Goal: Communication & Community: Share content

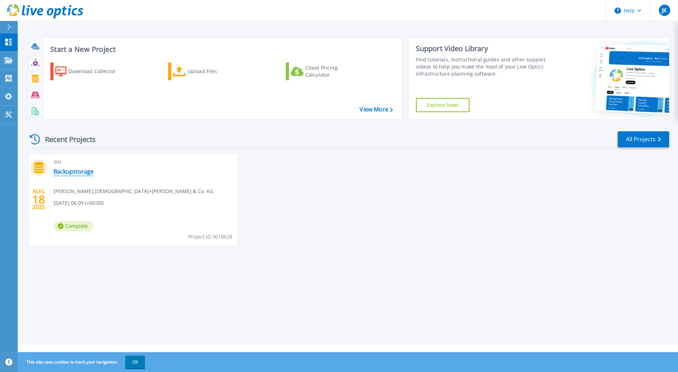
click at [76, 172] on link "Backupstorage" at bounding box center [74, 171] width 40 height 7
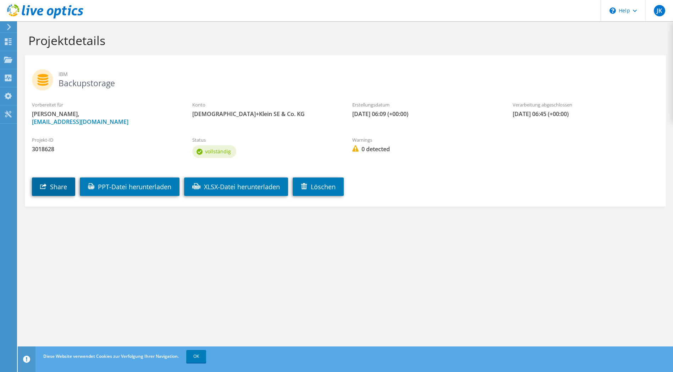
click at [57, 185] on link "Share" at bounding box center [53, 186] width 43 height 18
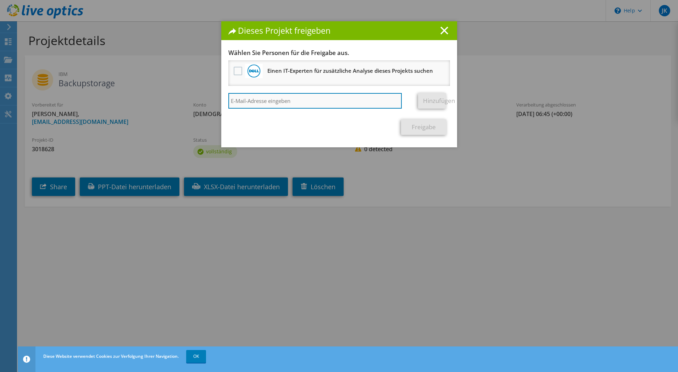
click at [252, 104] on input "search" at bounding box center [315, 101] width 174 height 16
paste input "Noske, Winfried <Winfried.Noske@dell.com>"
type input "Noske, Winfried <Winfried.Noske@dell.com>"
drag, startPoint x: 271, startPoint y: 99, endPoint x: 207, endPoint y: 94, distance: 64.3
click at [207, 94] on div "Dieses Projekt freigeben Andere Benutzer mit diesem Projekt verknüpfen Änderung…" at bounding box center [339, 185] width 678 height 329
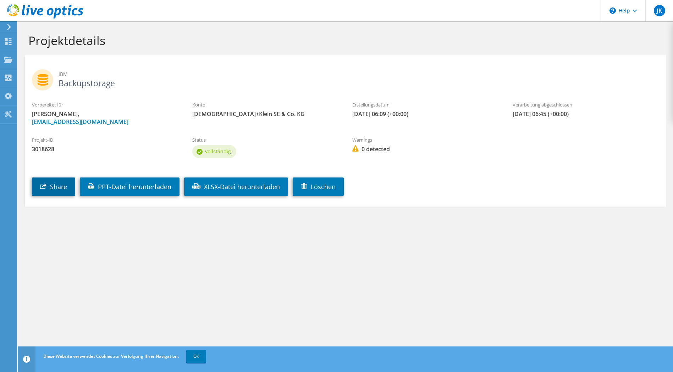
click at [63, 185] on link "Share" at bounding box center [53, 186] width 43 height 18
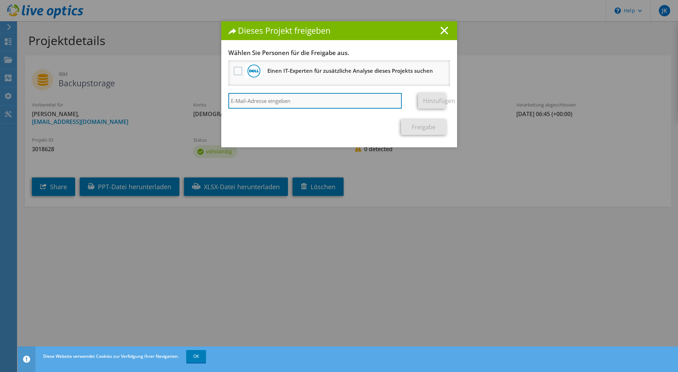
click at [302, 100] on input "search" at bounding box center [315, 101] width 174 height 16
type input "Noske, Winfried <Winfried.Noske@dell.com>"
click at [423, 100] on link "Hinzufügen" at bounding box center [432, 101] width 28 height 16
drag, startPoint x: 353, startPoint y: 35, endPoint x: 235, endPoint y: 73, distance: 124.1
click at [235, 73] on div "Dieses Projekt freigeben Andere Benutzer mit diesem Projekt verknüpfen Änderung…" at bounding box center [339, 84] width 236 height 126
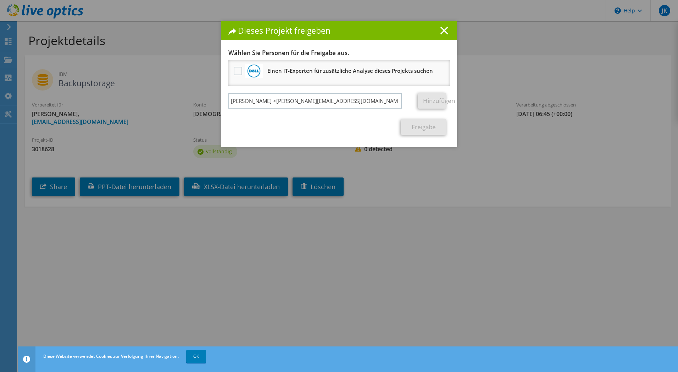
drag, startPoint x: 235, startPoint y: 73, endPoint x: 202, endPoint y: 46, distance: 42.6
click at [202, 46] on div "Dieses Projekt freigeben Andere Benutzer mit diesem Projekt verknüpfen Änderung…" at bounding box center [339, 185] width 678 height 329
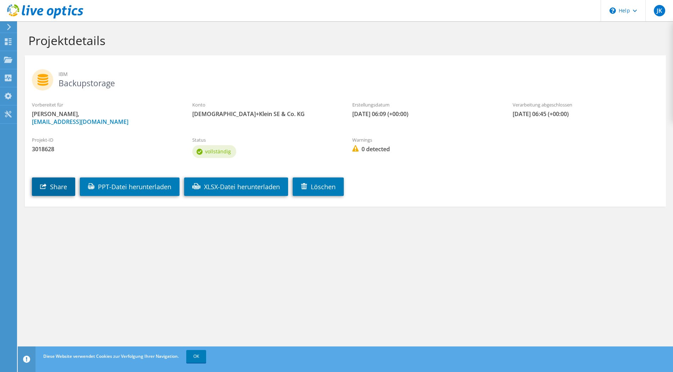
click at [59, 186] on link "Share" at bounding box center [53, 186] width 43 height 18
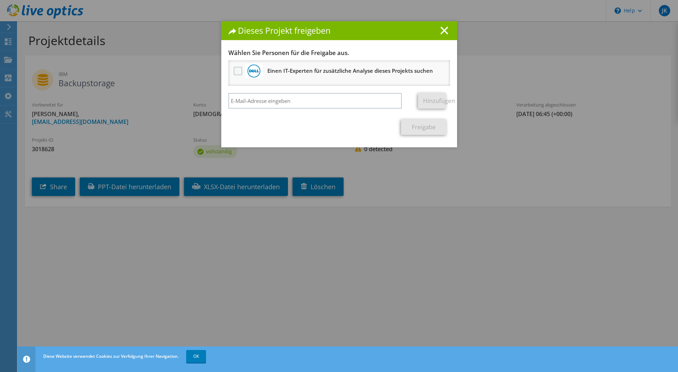
click at [235, 71] on label at bounding box center [239, 71] width 10 height 9
click at [0, 0] on input "checkbox" at bounding box center [0, 0] width 0 height 0
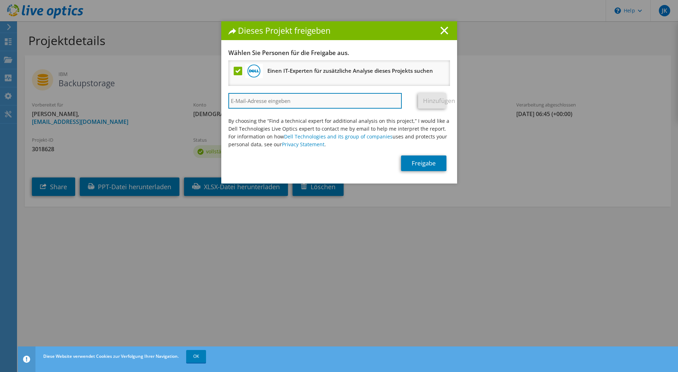
click at [249, 101] on input "search" at bounding box center [315, 101] width 174 height 16
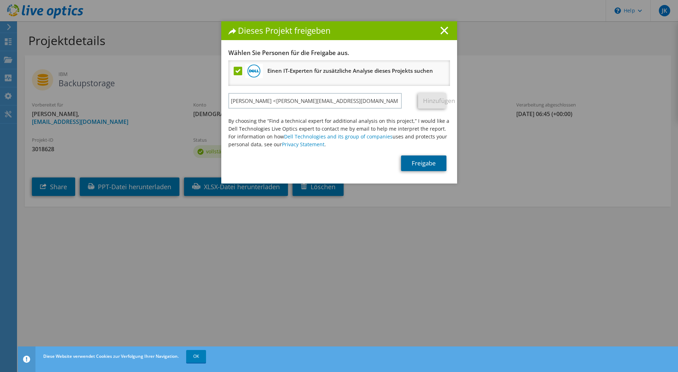
click at [421, 162] on link "Freigabe" at bounding box center [423, 163] width 45 height 16
drag, startPoint x: 379, startPoint y: 29, endPoint x: 316, endPoint y: 44, distance: 64.4
click at [317, 44] on div "Dieses Projekt freigeben Andere Benutzer mit diesem Projekt verknüpfen Änderung…" at bounding box center [339, 102] width 236 height 162
click at [310, 53] on h3 "Wählen Sie Personen für die Freigabe aus." at bounding box center [339, 53] width 222 height 8
click at [237, 69] on label at bounding box center [239, 71] width 10 height 9
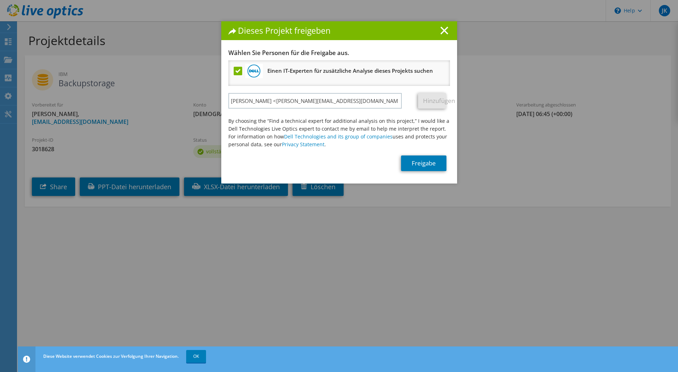
click at [0, 0] on input "checkbox" at bounding box center [0, 0] width 0 height 0
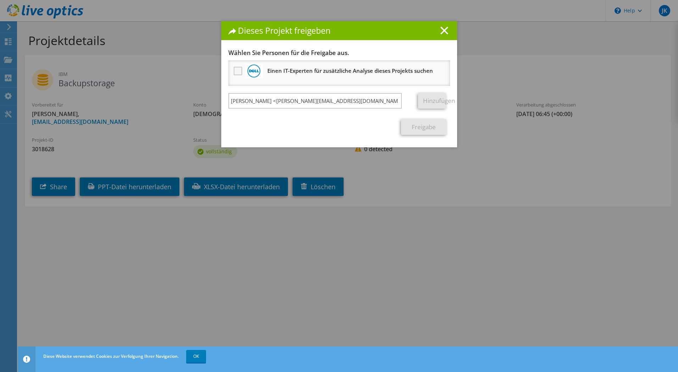
click at [237, 69] on label at bounding box center [239, 71] width 10 height 9
click at [0, 0] on input "checkbox" at bounding box center [0, 0] width 0 height 0
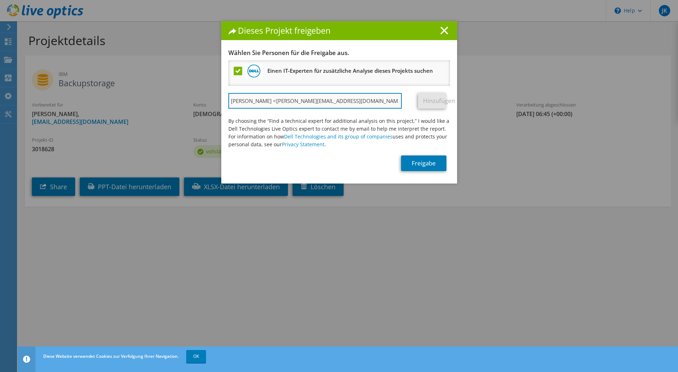
drag, startPoint x: 273, startPoint y: 100, endPoint x: 227, endPoint y: 100, distance: 46.1
click at [228, 100] on input "Noske, Winfried <Winfried.Noske@dell.com>" at bounding box center [315, 101] width 174 height 16
drag, startPoint x: 292, startPoint y: 101, endPoint x: 305, endPoint y: 102, distance: 13.5
click at [305, 102] on input "Winfried.Noske@dell.com>" at bounding box center [315, 101] width 174 height 16
type input "Winfried.Noske@dell.com"
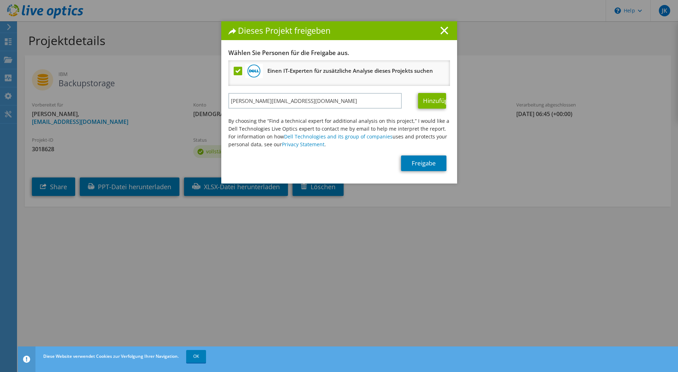
click at [235, 71] on label at bounding box center [239, 71] width 10 height 9
click at [0, 0] on input "checkbox" at bounding box center [0, 0] width 0 height 0
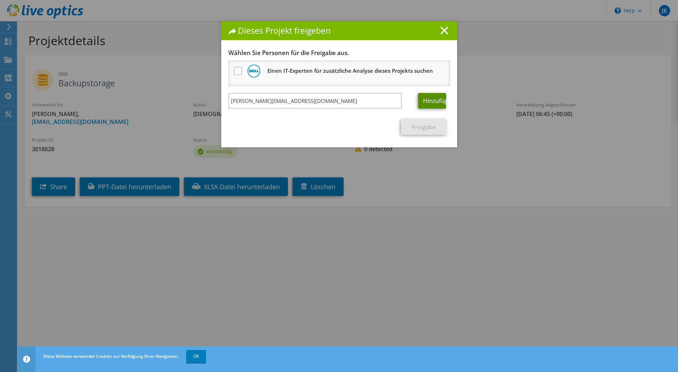
click at [428, 99] on link "Hinzufügen" at bounding box center [432, 101] width 28 height 16
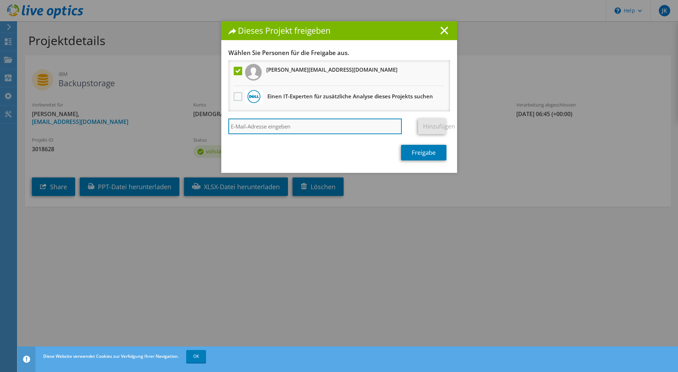
click at [273, 129] on input "search" at bounding box center [315, 126] width 174 height 16
click at [255, 129] on input "search" at bounding box center [315, 126] width 174 height 16
paste input "Holik, Branislav <Branislav.Holik@dell.com>"
drag, startPoint x: 270, startPoint y: 127, endPoint x: 220, endPoint y: 128, distance: 49.7
click at [221, 128] on div "Andere Benutzer mit diesem Projekt verknüpfen Änderungen können von Benutzern ü…" at bounding box center [339, 111] width 236 height 124
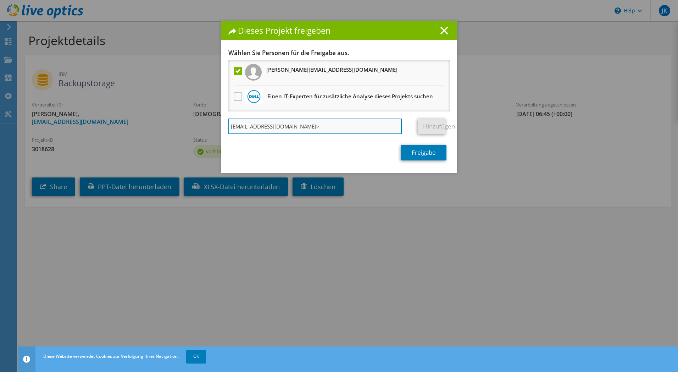
drag, startPoint x: 291, startPoint y: 126, endPoint x: 301, endPoint y: 127, distance: 10.0
click at [301, 127] on input "Branislav.Holik@dell.com>" at bounding box center [315, 126] width 174 height 16
type input "Branislav.Holik@dell.com"
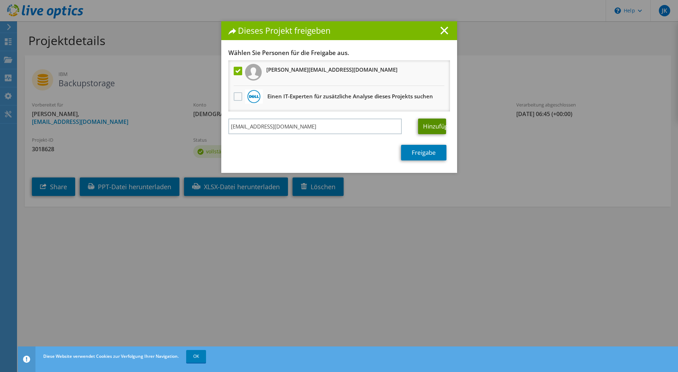
click at [430, 126] on link "Hinzufügen" at bounding box center [432, 126] width 28 height 16
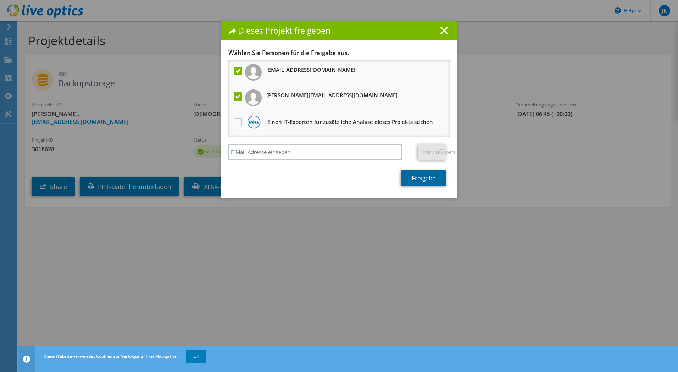
click at [424, 179] on link "Freigabe" at bounding box center [423, 178] width 45 height 16
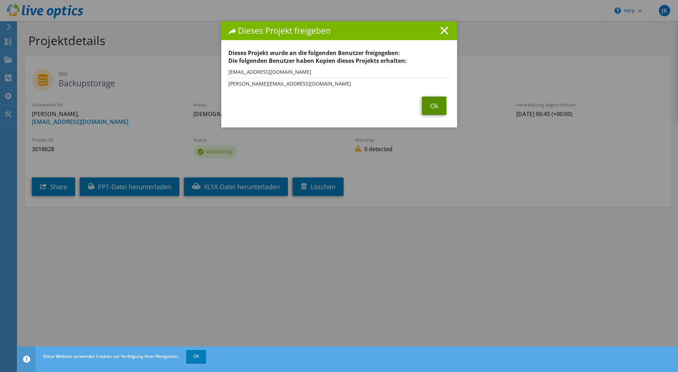
click at [436, 105] on link "Ok" at bounding box center [434, 105] width 24 height 18
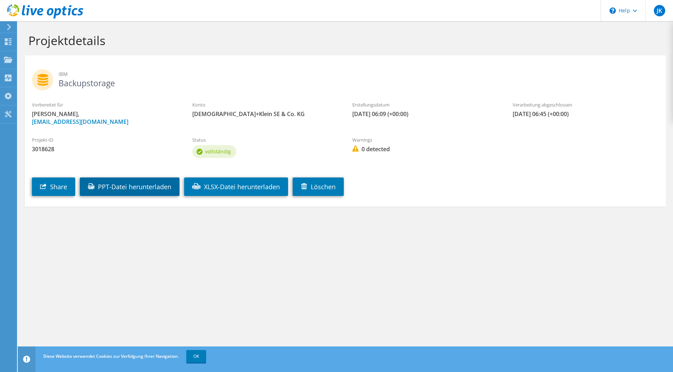
click at [146, 184] on link "PPT-Datei herunterladen" at bounding box center [130, 186] width 100 height 18
